Goal: Task Accomplishment & Management: Use online tool/utility

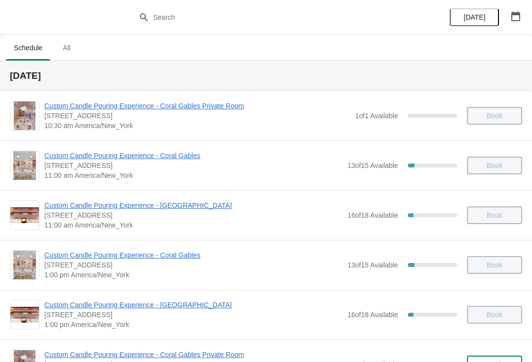
click at [472, 19] on span "[DATE]" at bounding box center [475, 17] width 22 height 8
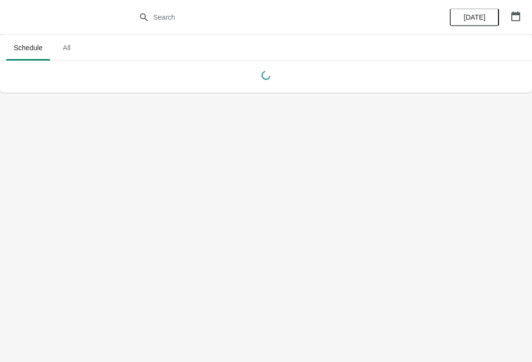
click at [510, 23] on button "button" at bounding box center [516, 16] width 18 height 18
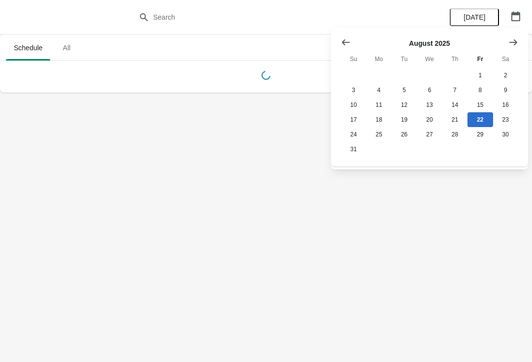
click at [345, 42] on icon "Show previous month, July 2025" at bounding box center [346, 42] width 8 height 6
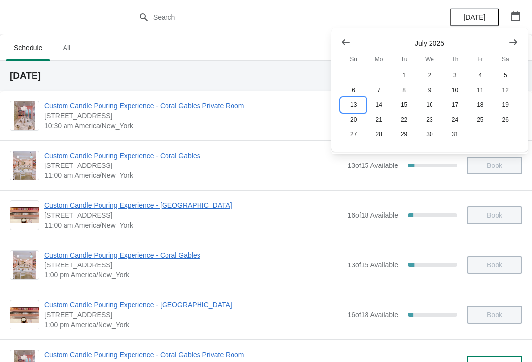
click at [349, 105] on button "13" at bounding box center [353, 105] width 25 height 15
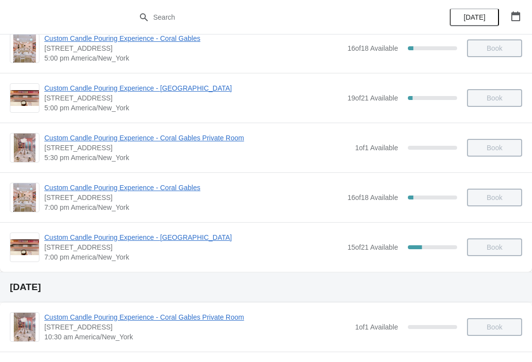
scroll to position [566, 0]
click at [74, 236] on span "Custom Candle Pouring Experience - [GEOGRAPHIC_DATA]" at bounding box center [193, 237] width 298 height 10
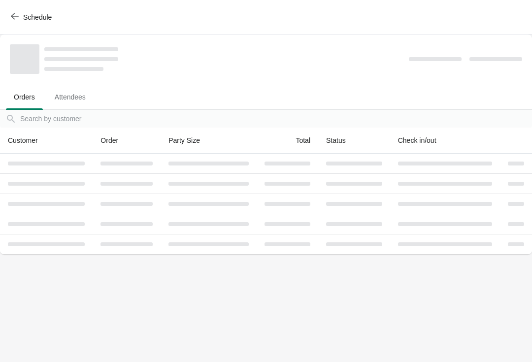
scroll to position [0, 0]
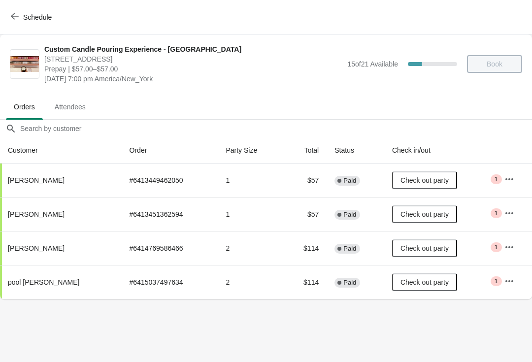
click at [17, 16] on icon "button" at bounding box center [15, 16] width 8 height 8
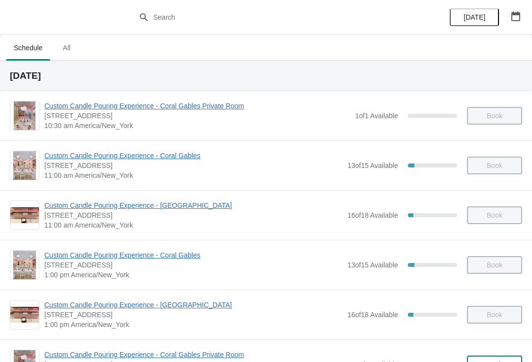
click at [510, 16] on button "button" at bounding box center [516, 16] width 18 height 18
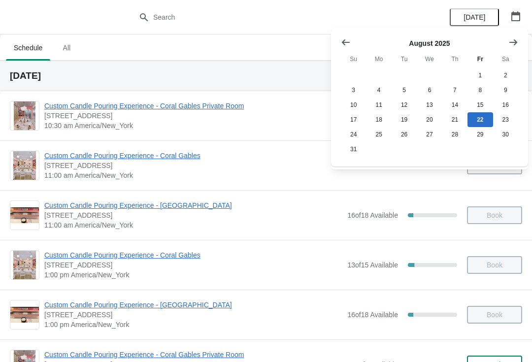
click at [344, 39] on icon "Show previous month, July 2025" at bounding box center [346, 42] width 10 height 10
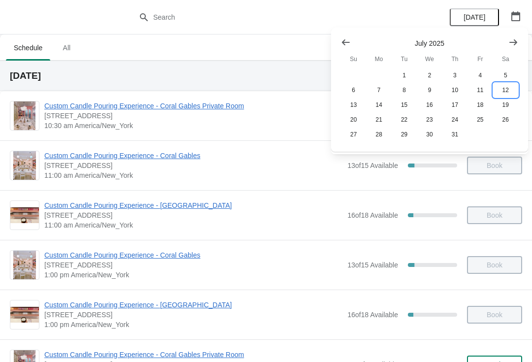
click at [502, 88] on button "12" at bounding box center [505, 90] width 25 height 15
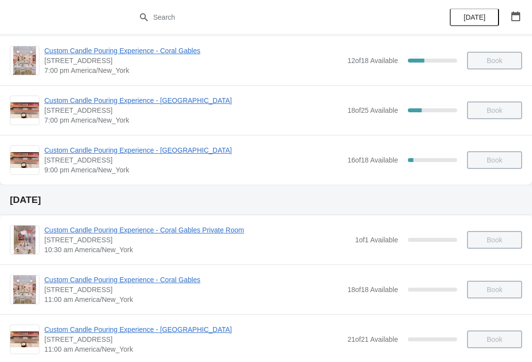
scroll to position [608, 0]
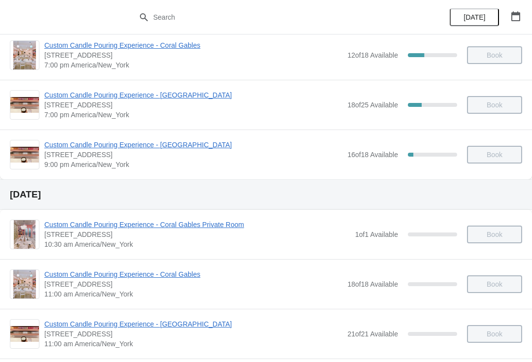
click at [57, 95] on span "Custom Candle Pouring Experience - [GEOGRAPHIC_DATA]" at bounding box center [193, 95] width 298 height 10
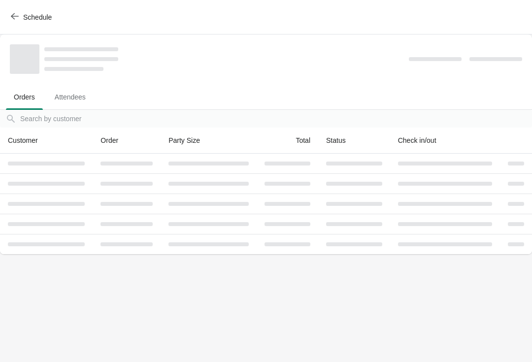
scroll to position [0, 0]
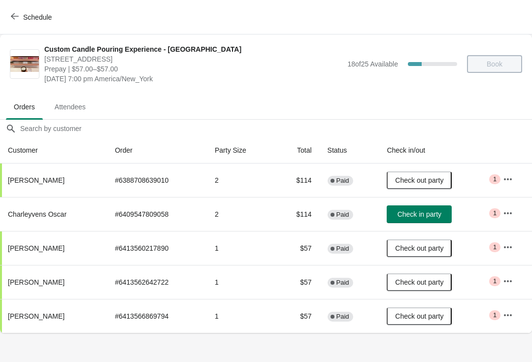
click at [506, 213] on icon "button" at bounding box center [508, 213] width 8 height 2
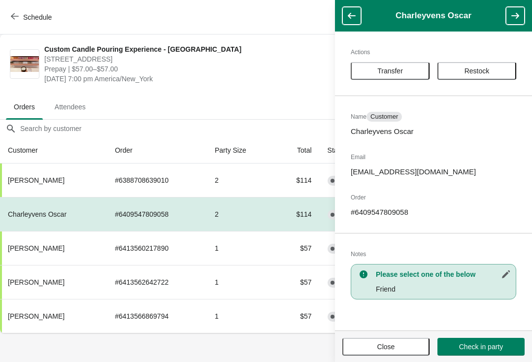
click at [375, 65] on button "Transfer" at bounding box center [390, 71] width 79 height 18
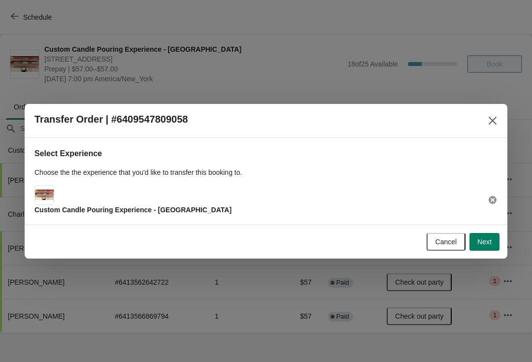
click at [482, 248] on button "Next" at bounding box center [485, 242] width 30 height 18
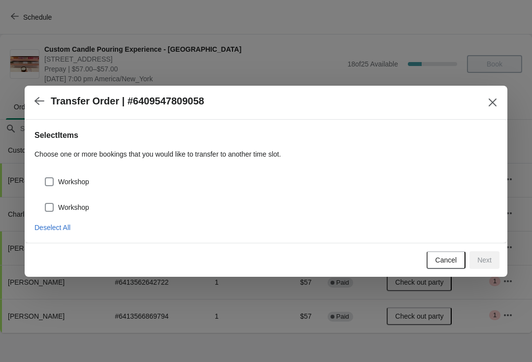
click at [41, 172] on div "Workshop" at bounding box center [265, 178] width 463 height 22
click at [50, 178] on span at bounding box center [49, 181] width 9 height 9
click at [45, 178] on input "Workshop" at bounding box center [45, 177] width 0 height 0
checkbox input "true"
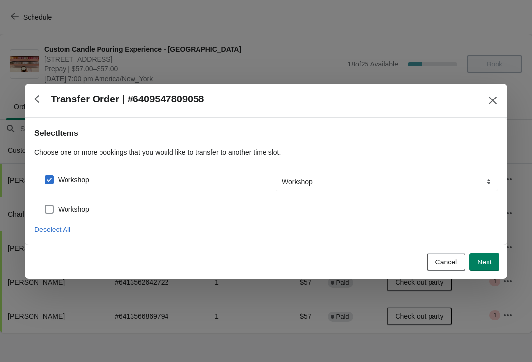
click at [53, 205] on span at bounding box center [49, 210] width 10 height 10
click at [45, 205] on input "Workshop" at bounding box center [45, 205] width 0 height 0
checkbox input "true"
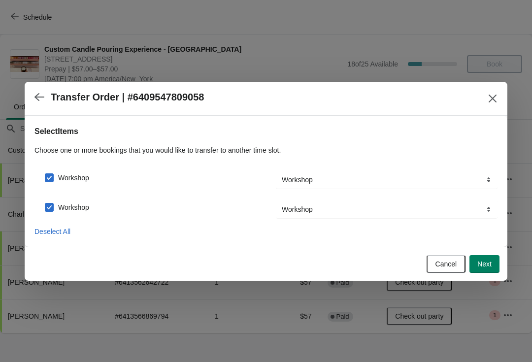
click at [483, 267] on span "Next" at bounding box center [485, 264] width 14 height 8
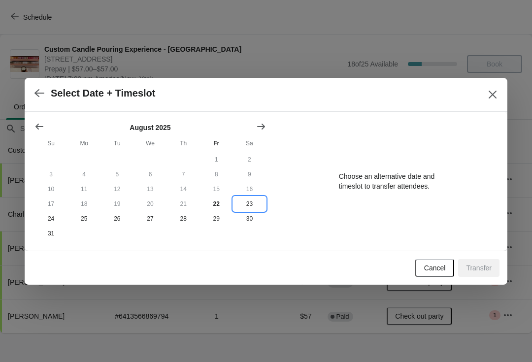
click at [250, 201] on button "23" at bounding box center [249, 204] width 33 height 15
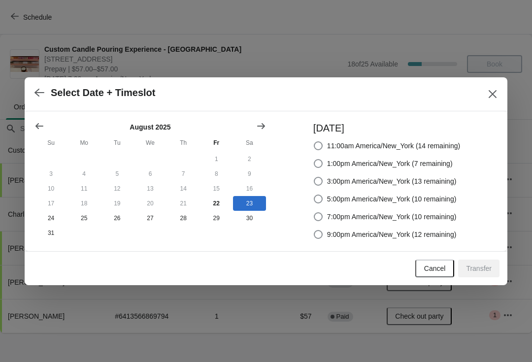
click at [325, 212] on label "7:00pm America/New_York (10 remaining)" at bounding box center [384, 217] width 143 height 14
click at [314, 212] on input "7:00pm America/New_York (10 remaining)" at bounding box center [314, 212] width 0 height 0
radio input "true"
click at [481, 270] on span "Transfer" at bounding box center [479, 269] width 26 height 8
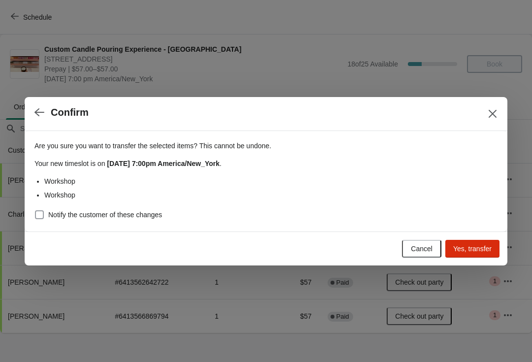
click at [40, 214] on span at bounding box center [39, 214] width 9 height 9
click at [35, 211] on input "Notify the customer of these changes" at bounding box center [35, 210] width 0 height 0
checkbox input "true"
click at [467, 250] on span "Yes, transfer" at bounding box center [472, 249] width 38 height 8
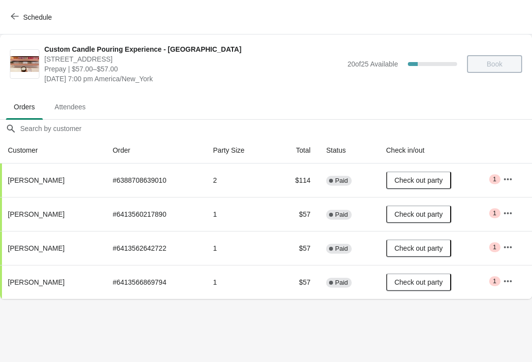
click at [25, 21] on span "Schedule" at bounding box center [37, 17] width 29 height 8
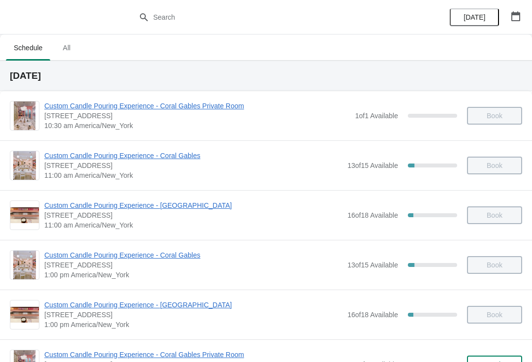
click at [509, 21] on button "button" at bounding box center [516, 16] width 18 height 18
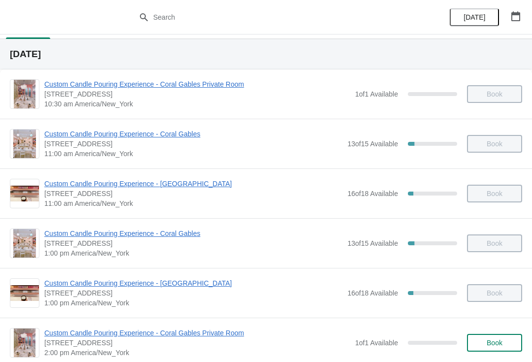
scroll to position [57, 0]
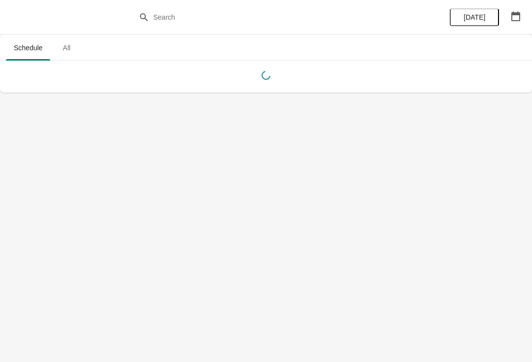
click at [516, 21] on icon "button" at bounding box center [516, 16] width 9 height 10
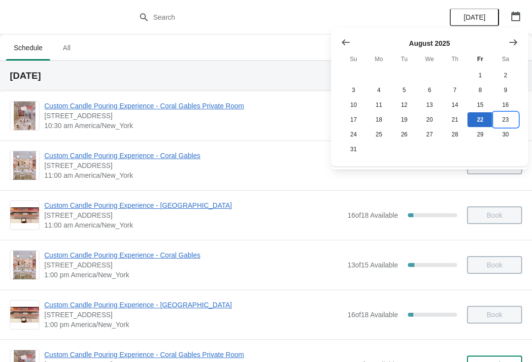
click at [505, 117] on button "23" at bounding box center [505, 119] width 25 height 15
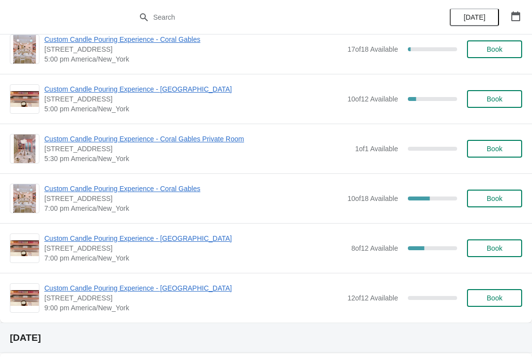
scroll to position [464, 0]
click at [63, 237] on span "Custom Candle Pouring Experience - [GEOGRAPHIC_DATA]" at bounding box center [195, 239] width 302 height 10
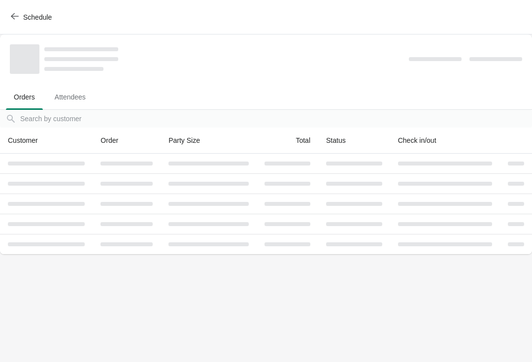
scroll to position [0, 0]
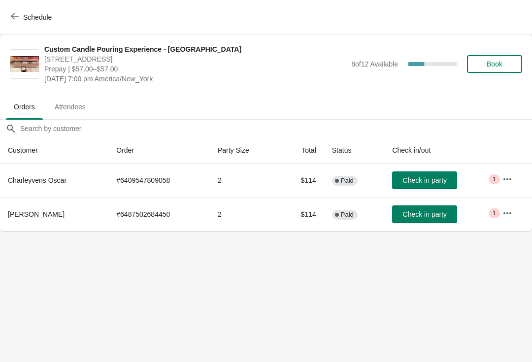
copy span "Israel Boatwright"
click at [13, 15] on icon "button" at bounding box center [15, 16] width 8 height 8
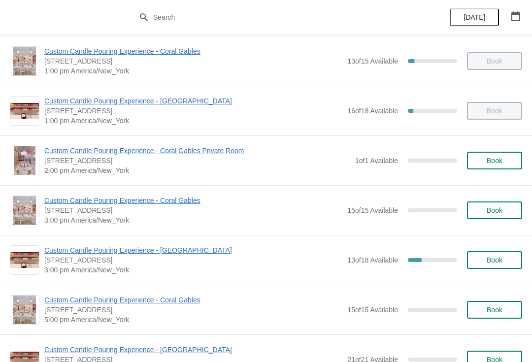
scroll to position [205, 0]
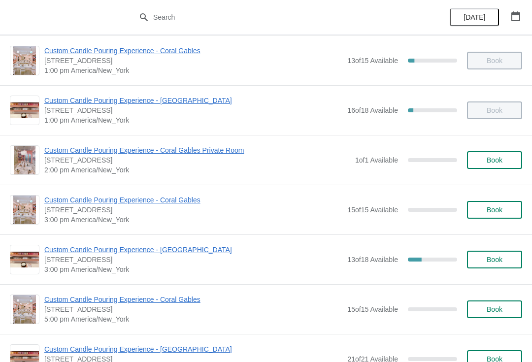
click at [57, 253] on span "Custom Candle Pouring Experience - [GEOGRAPHIC_DATA]" at bounding box center [193, 250] width 298 height 10
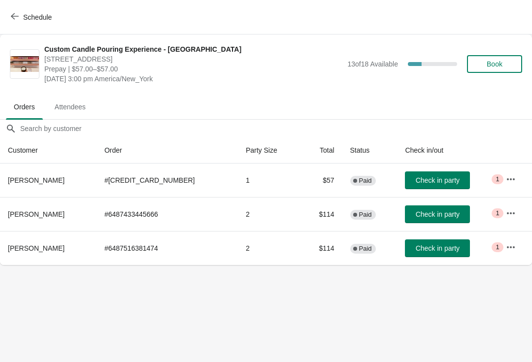
click at [418, 216] on span "Check in party" at bounding box center [438, 214] width 44 height 8
